Goal: Task Accomplishment & Management: Manage account settings

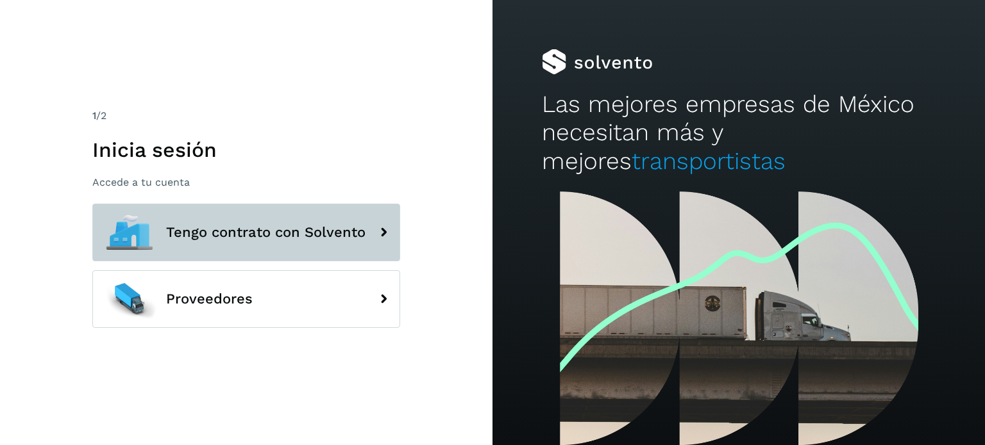
click at [256, 249] on button "Tengo contrato con Solvento" at bounding box center [246, 233] width 308 height 58
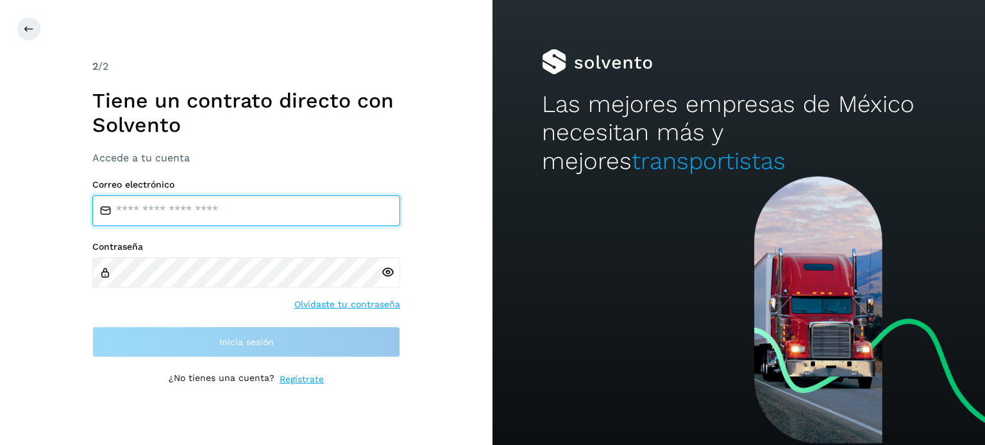
click at [246, 210] on input "email" at bounding box center [246, 211] width 308 height 31
type input "**********"
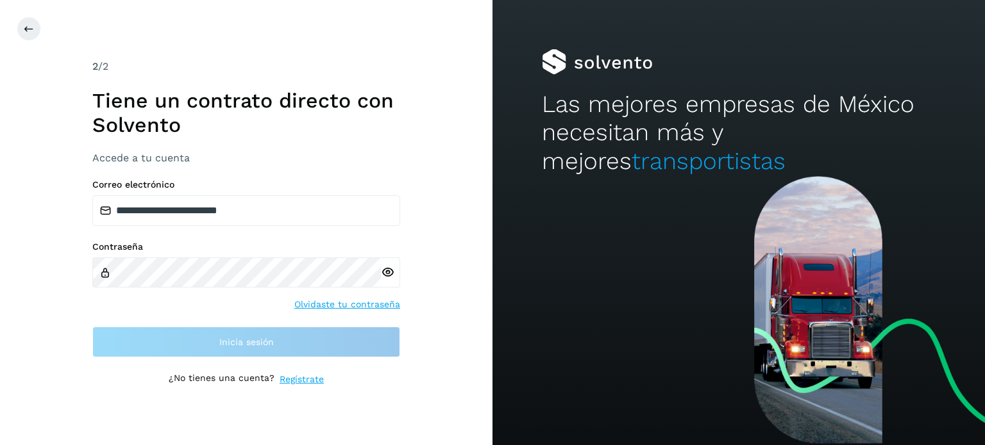
click at [235, 293] on div "Contraseña Olvidaste tu contraseña" at bounding box center [246, 277] width 308 height 70
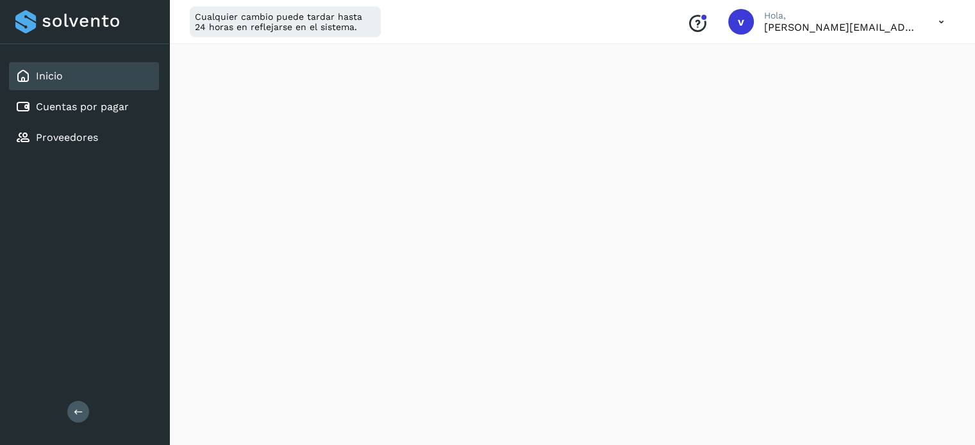
scroll to position [385, 0]
click at [944, 25] on icon at bounding box center [941, 22] width 26 height 26
click at [897, 85] on div "Cerrar sesión" at bounding box center [877, 83] width 153 height 24
